Goal: Communication & Community: Share content

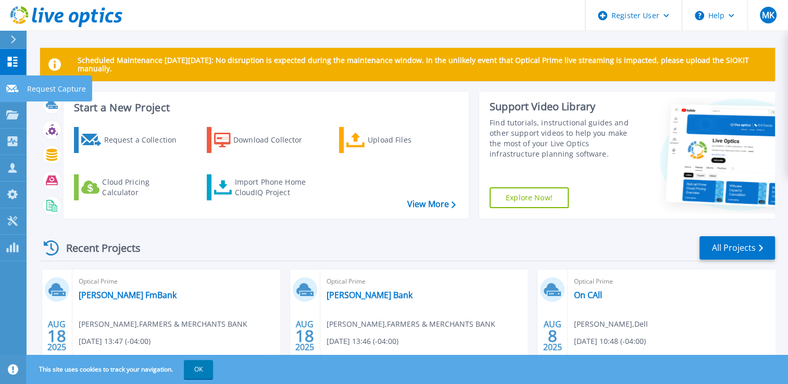
click at [11, 99] on link "Request Capture Request Capture" at bounding box center [13, 88] width 26 height 27
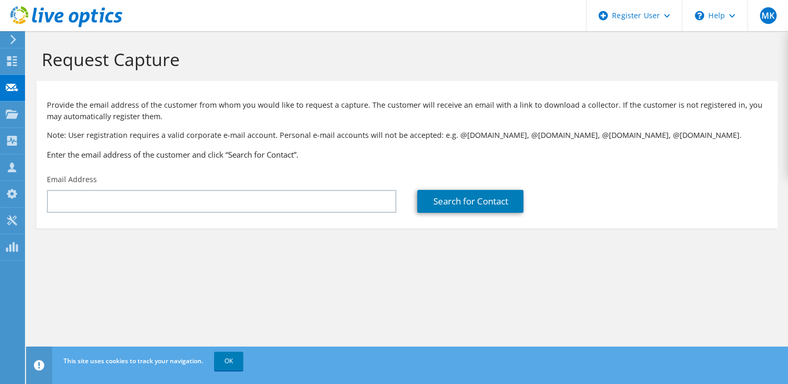
click at [11, 109] on icon at bounding box center [12, 114] width 12 height 10
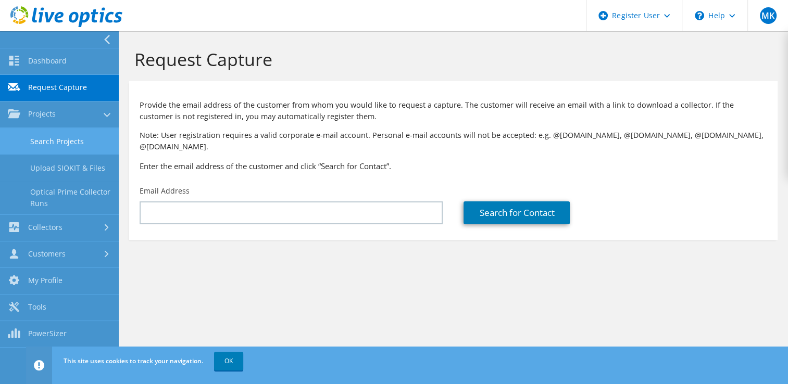
click at [53, 128] on link "Search Projects" at bounding box center [59, 141] width 119 height 27
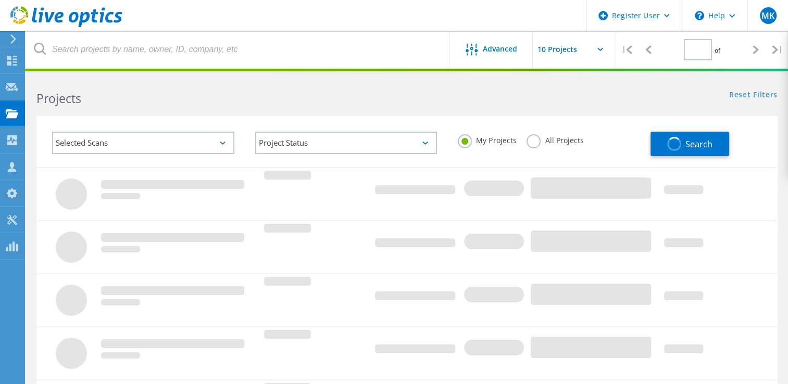
type input "1"
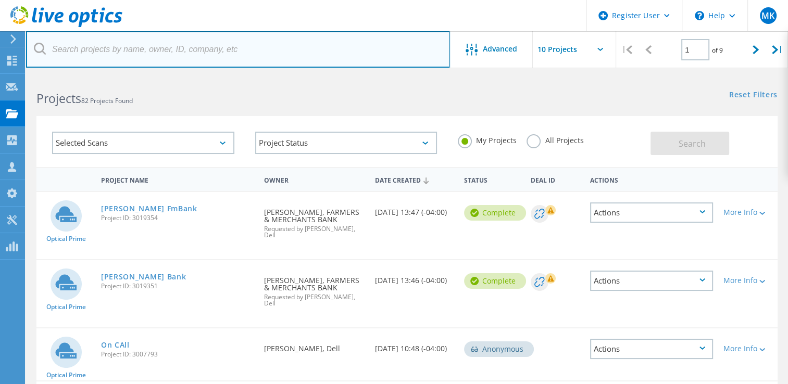
click at [175, 53] on input "text" at bounding box center [238, 49] width 424 height 36
paste input "https://housle.house I'm a Housle Baron! 4/6 🏠 -33.7% 🏠🏠 -11.0% 🏠🏠🏠 +15.4% 🏠🏠🏠🏠…"
type input "https://housle.house I'm a Housle Baron! 4/6 🏠 -33.7% 🏠🏠 -11.0% 🏠🏠🏠 +15.4% 🏠🏠🏠🏠…"
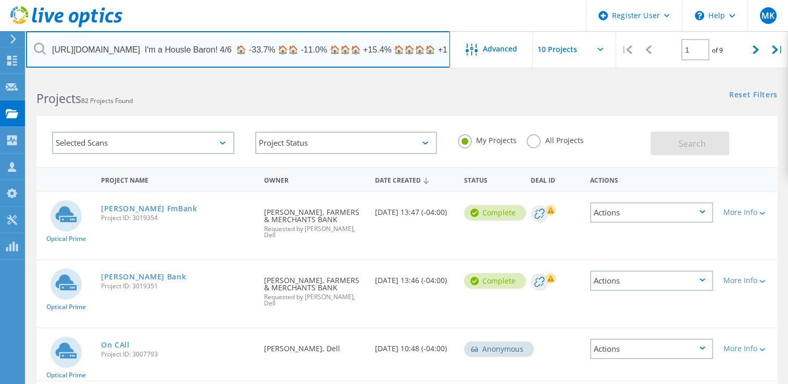
scroll to position [0, 10]
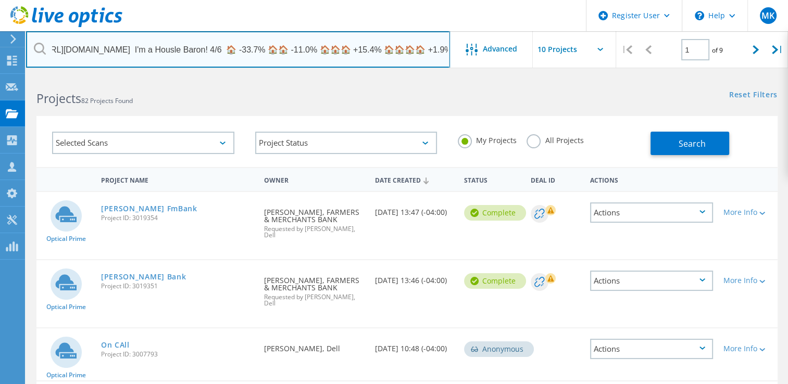
click at [182, 53] on input "https://housle.house I'm a Housle Baron! 4/6 🏠 -33.7% 🏠🏠 -11.0% 🏠🏠🏠 +15.4% 🏠🏠🏠🏠…" at bounding box center [238, 49] width 424 height 36
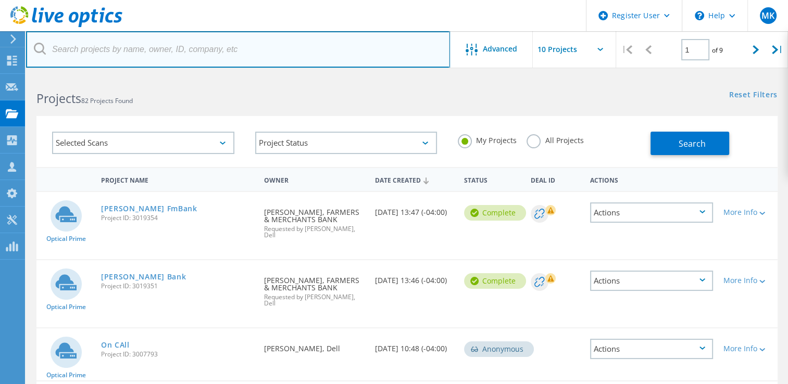
scroll to position [0, 0]
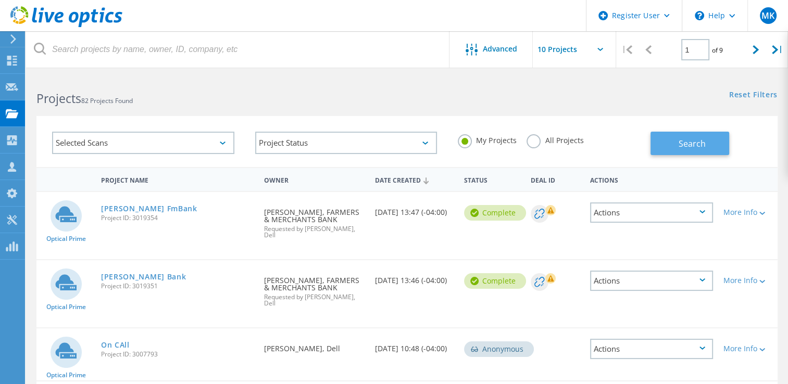
click at [706, 135] on button "Search" at bounding box center [689, 143] width 79 height 23
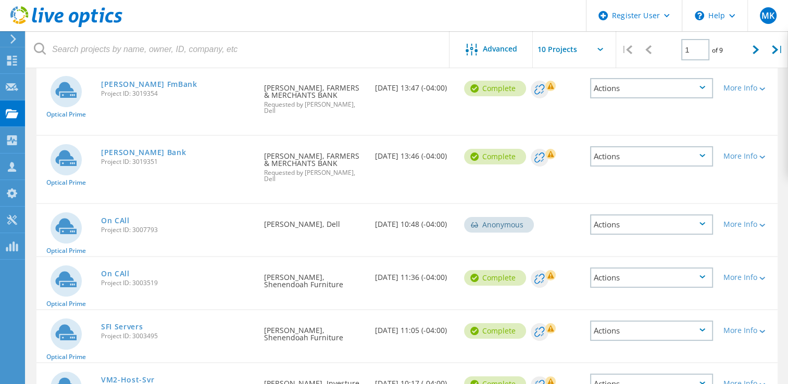
scroll to position [104, 0]
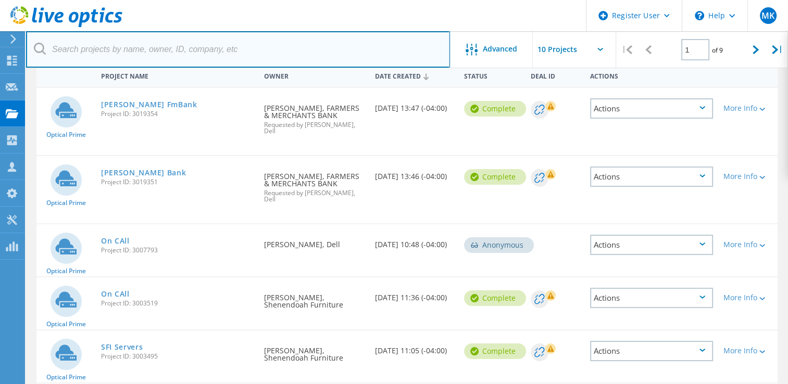
click at [189, 40] on input "text" at bounding box center [238, 49] width 424 height 36
paste input "dingram@zmm.com"
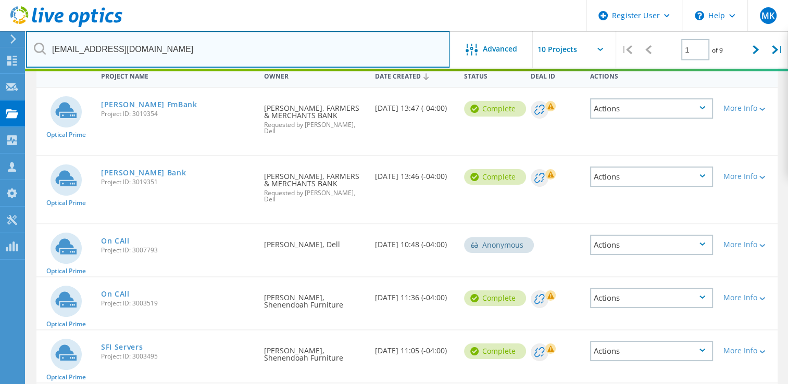
scroll to position [94, 0]
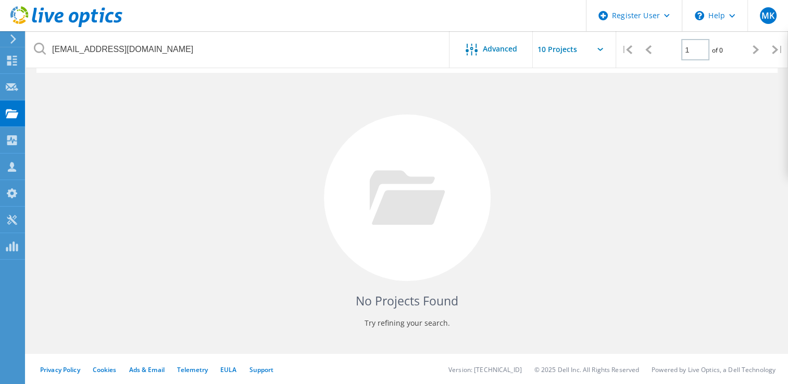
click at [459, 151] on div at bounding box center [407, 198] width 167 height 167
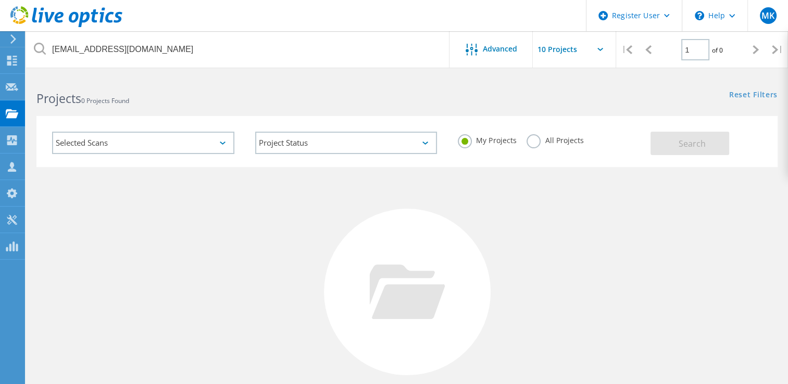
scroll to position [0, 0]
click at [524, 147] on div "My Projects All Projects" at bounding box center [548, 140] width 203 height 39
click at [535, 141] on label "All Projects" at bounding box center [554, 139] width 57 height 10
click at [0, 0] on input "All Projects" at bounding box center [0, 0] width 0 height 0
click at [658, 142] on button "Search" at bounding box center [689, 143] width 79 height 23
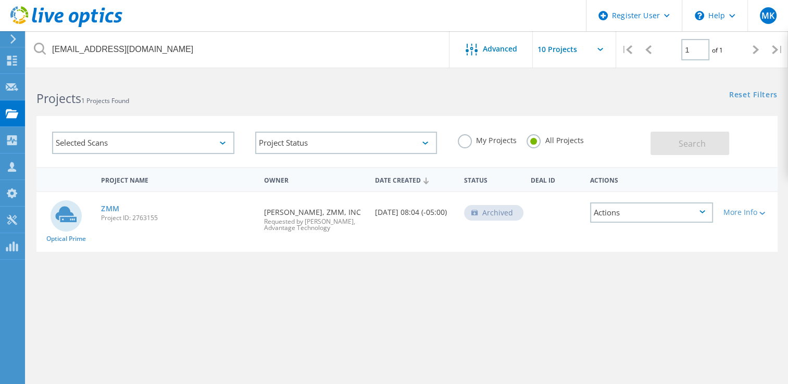
click at [406, 220] on div "Date Created 01/28/2025, 08:04 (-05:00)" at bounding box center [414, 209] width 89 height 34
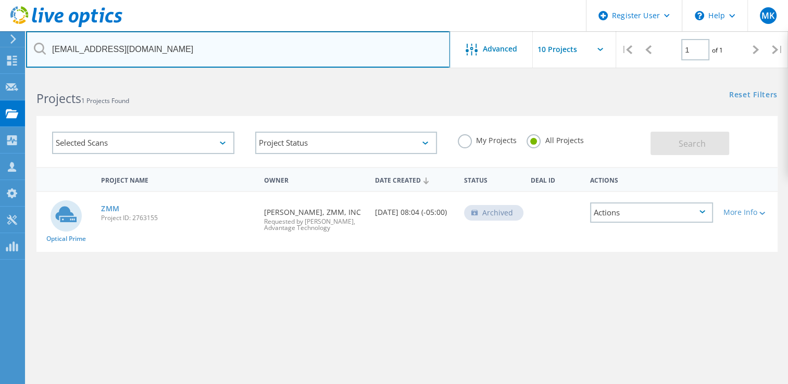
click at [206, 42] on input "dingram@zmm.com" at bounding box center [238, 49] width 424 height 36
click at [207, 36] on input "dingram@zmm.com" at bounding box center [238, 49] width 424 height 36
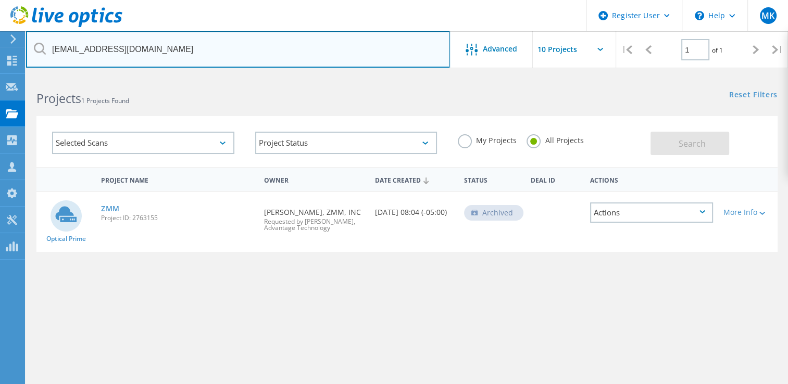
click at [207, 36] on input "dingram@zmm.com" at bounding box center [238, 49] width 424 height 36
paste input "gentry@co.middlesex.va.us"
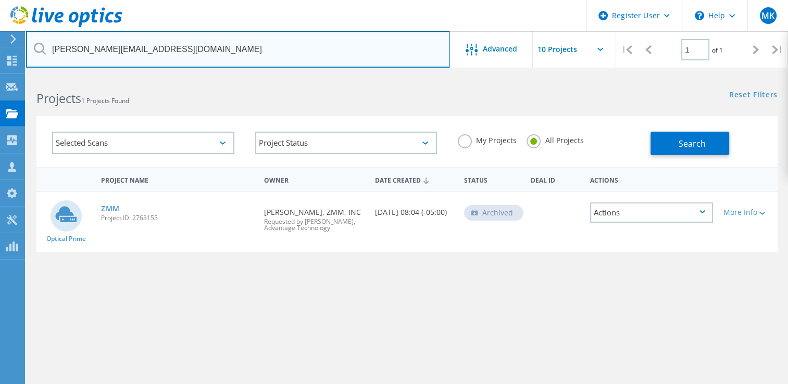
type input "gentry@co.middlesex.va.us"
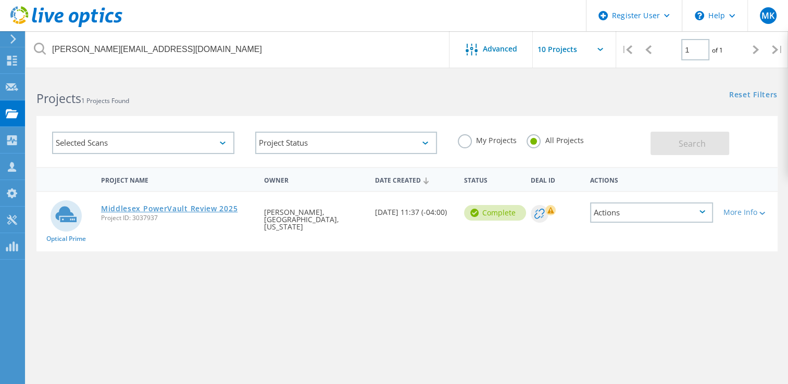
click at [212, 207] on link "Middlesex PowerVault Review 2025" at bounding box center [169, 208] width 136 height 7
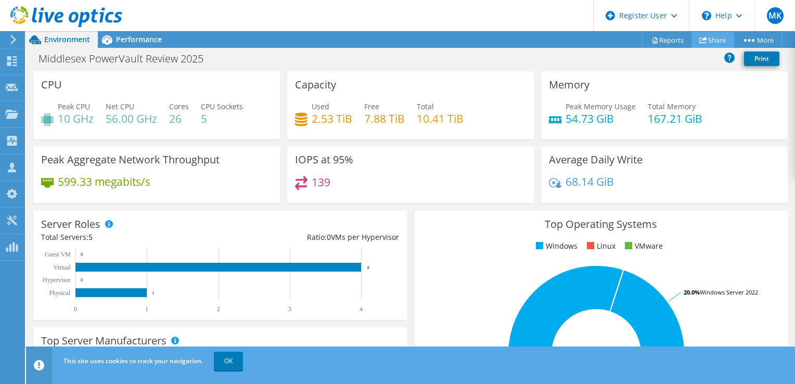
click at [714, 41] on link "Share" at bounding box center [713, 40] width 43 height 16
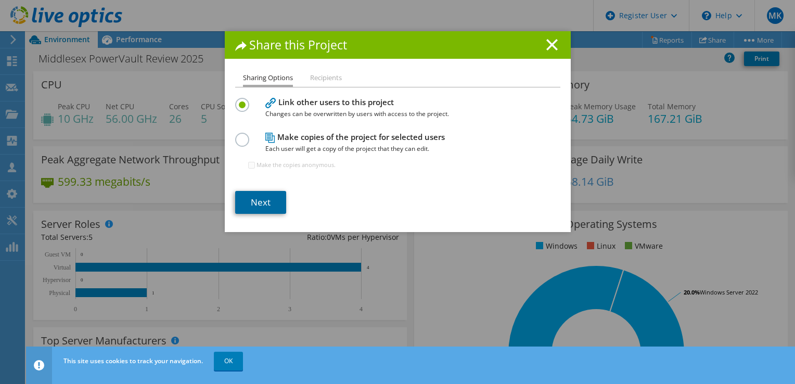
click at [262, 203] on link "Next" at bounding box center [260, 202] width 51 height 23
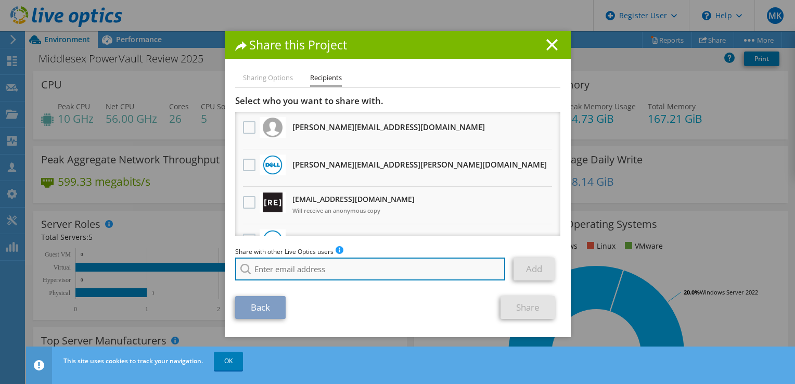
click at [323, 274] on input "search" at bounding box center [370, 269] width 271 height 23
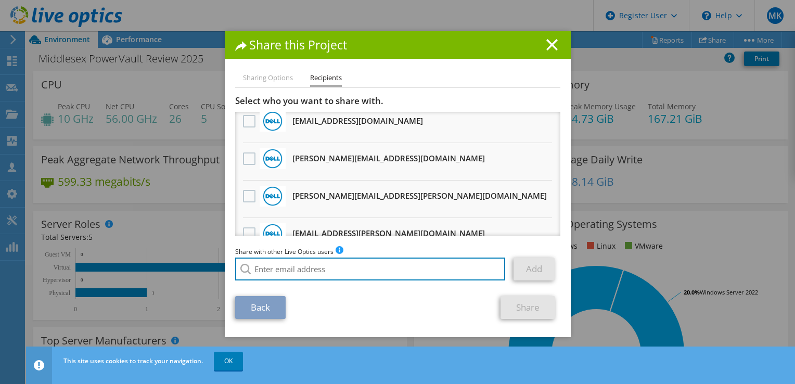
scroll to position [104, 0]
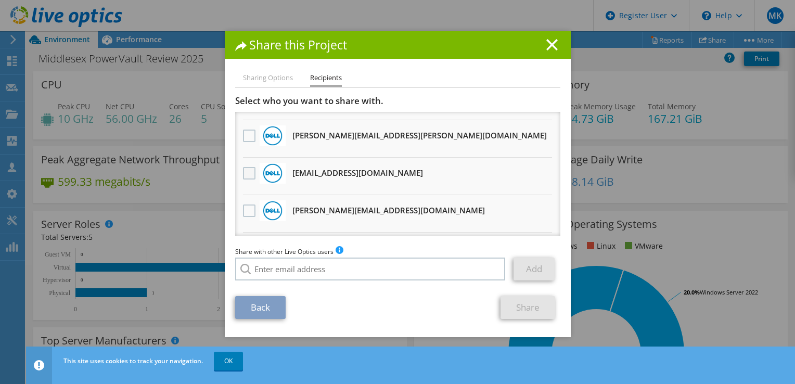
click at [245, 173] on label at bounding box center [250, 173] width 15 height 12
click at [0, 0] on input "checkbox" at bounding box center [0, 0] width 0 height 0
click at [516, 306] on link "Share" at bounding box center [528, 307] width 55 height 23
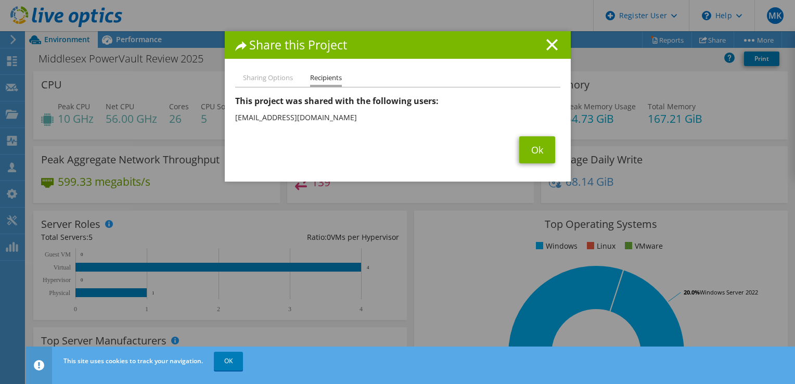
click at [537, 164] on div "Sharing Options Recipients Link other users to this project Changes can be over…" at bounding box center [398, 127] width 346 height 110
click at [537, 163] on div "Sharing Options Recipients Link other users to this project Changes can be over…" at bounding box center [398, 127] width 346 height 110
click at [539, 142] on link "Ok" at bounding box center [538, 149] width 36 height 27
